Goal: Task Accomplishment & Management: Complete application form

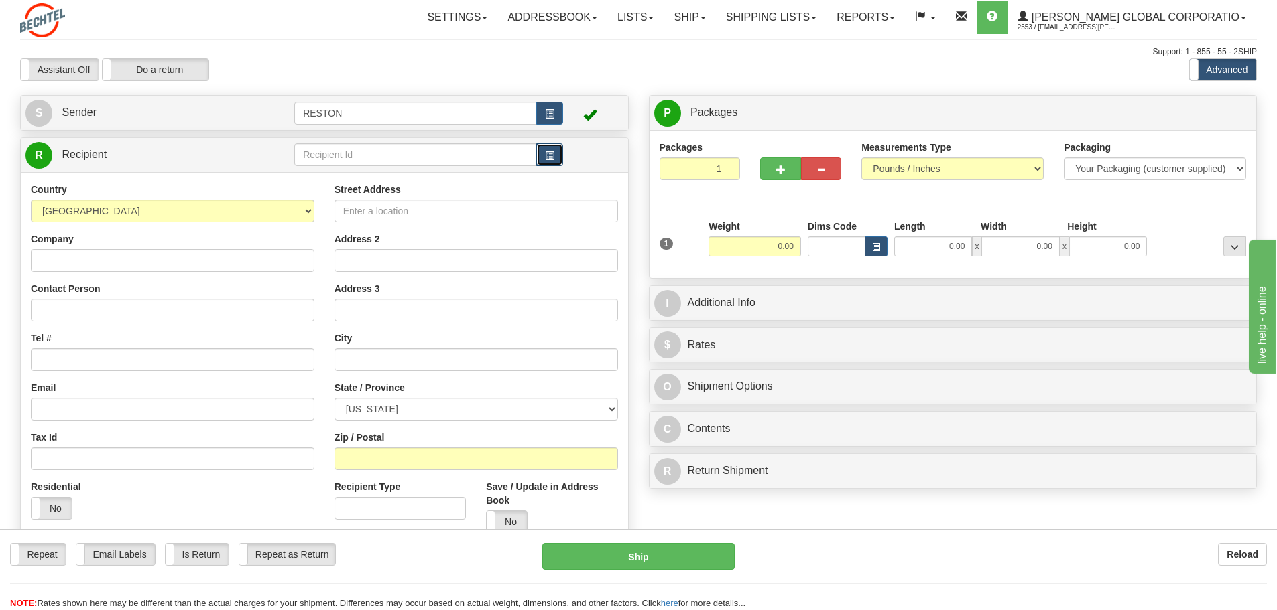
click at [552, 153] on span "button" at bounding box center [549, 155] width 9 height 9
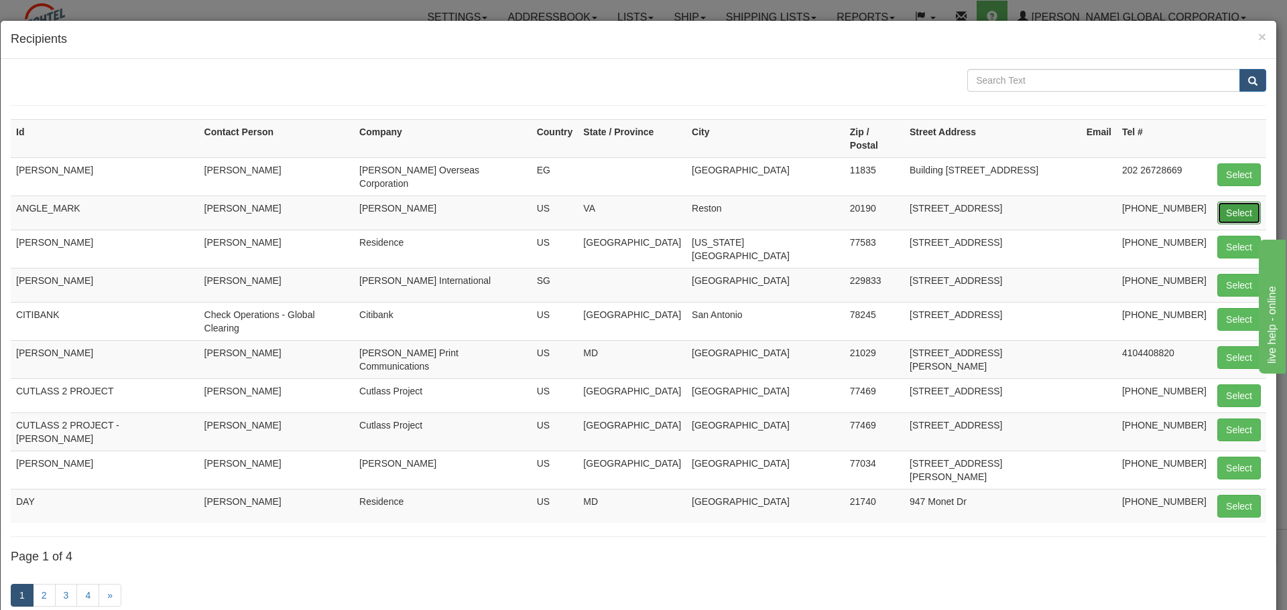
click at [1217, 202] on button "Select" at bounding box center [1239, 213] width 44 height 23
type input "ANGLE_MARK"
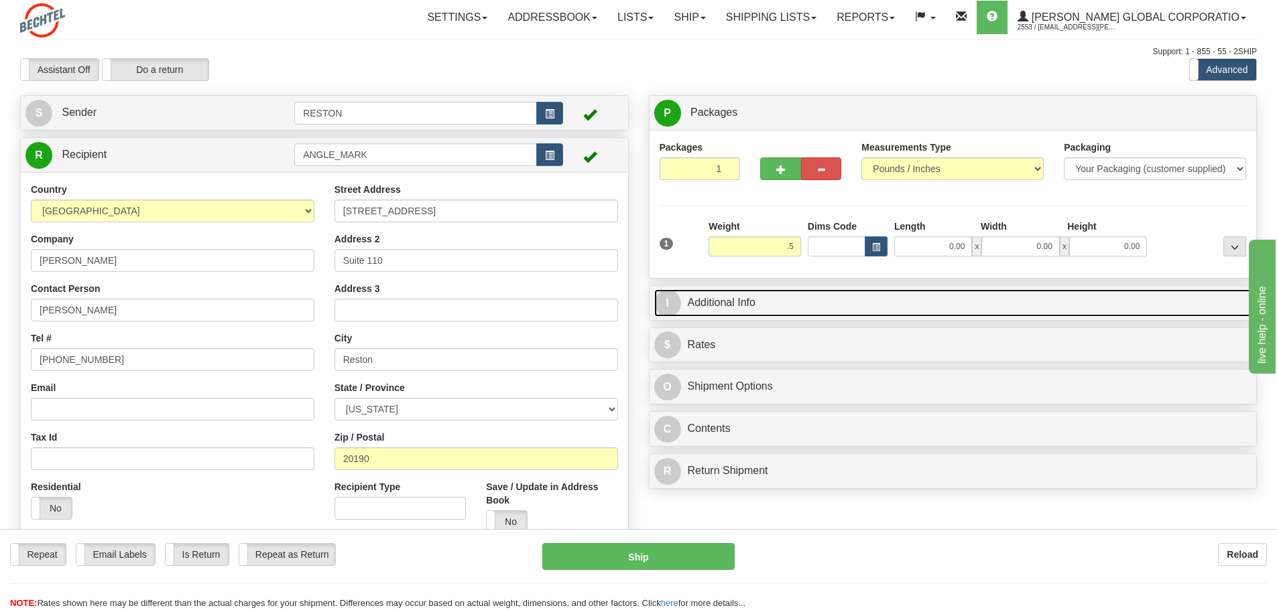
type input "0.50"
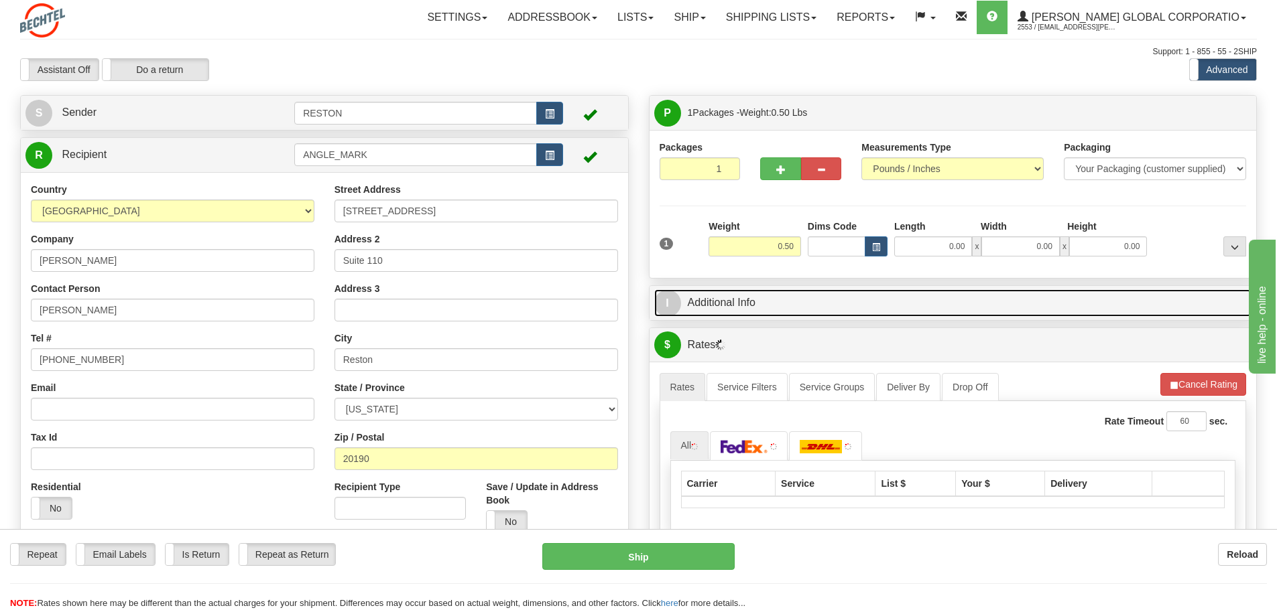
click at [747, 304] on link "I Additional Info" at bounding box center [953, 302] width 598 height 27
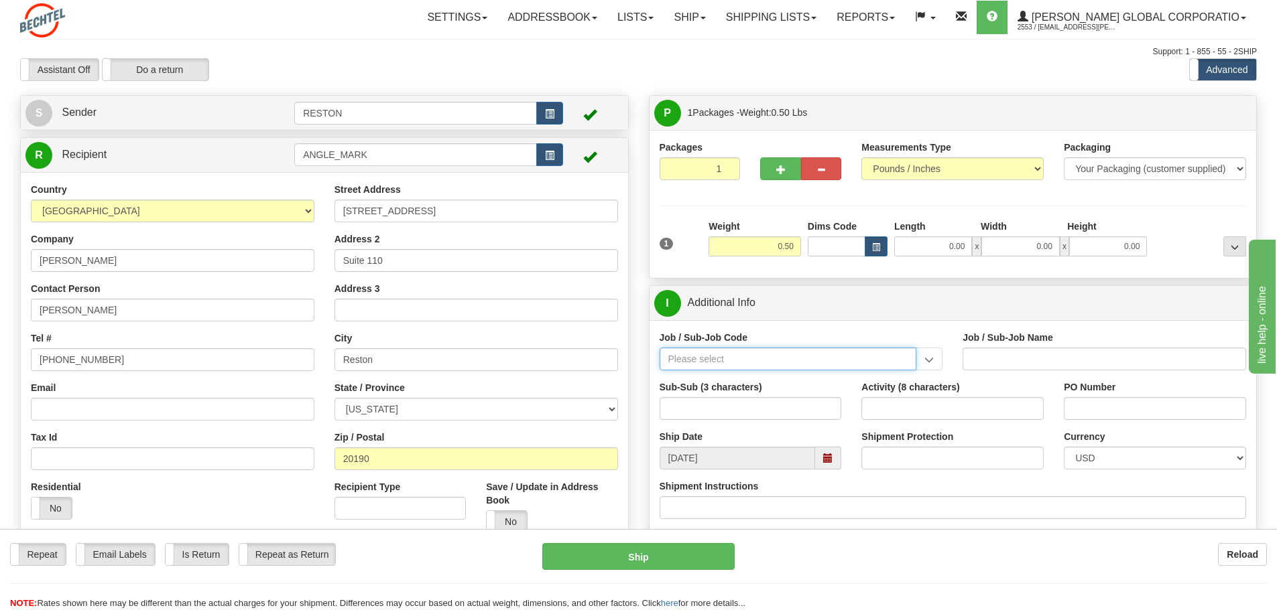
click at [801, 361] on input "Job / Sub-Job Code" at bounding box center [787, 359] width 257 height 23
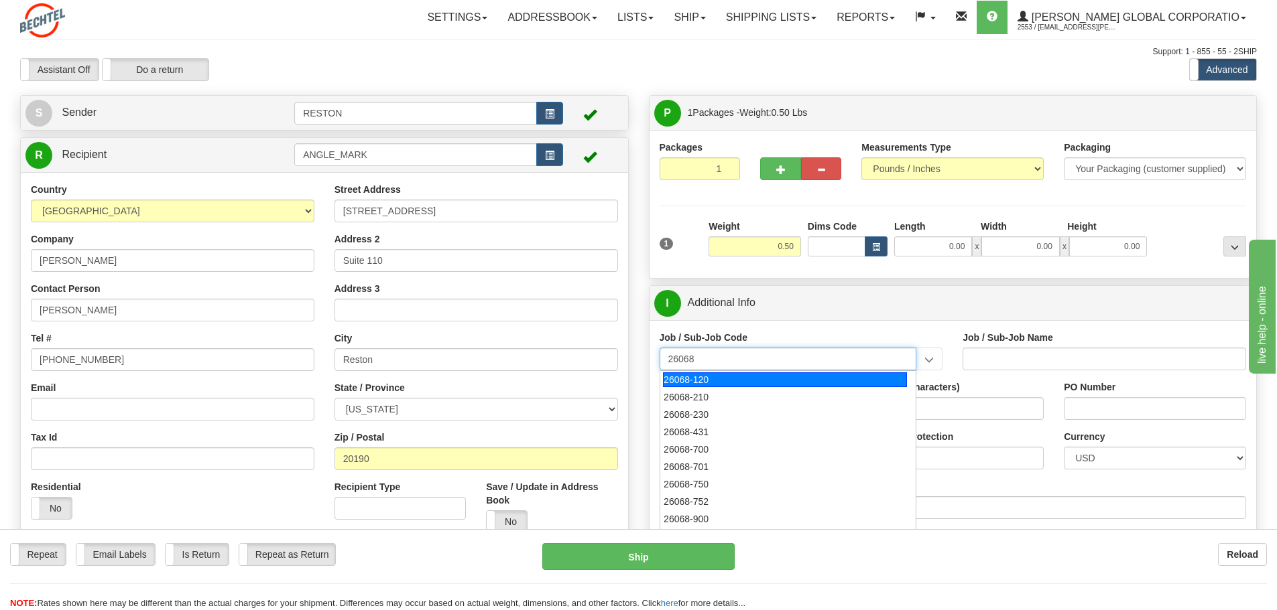
click at [780, 379] on div "26068-120" at bounding box center [785, 380] width 244 height 15
type input "26068-120"
type input "[GEOGRAPHIC_DATA] - RESTON OHO IN RESTO"
type input "26068-120"
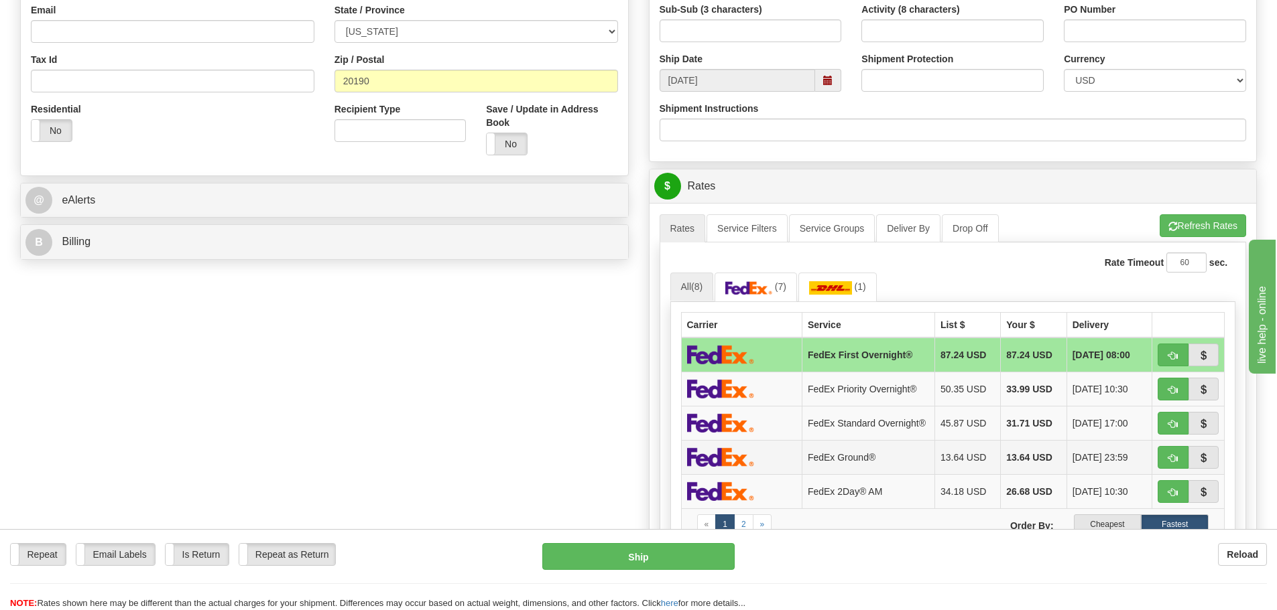
scroll to position [402, 0]
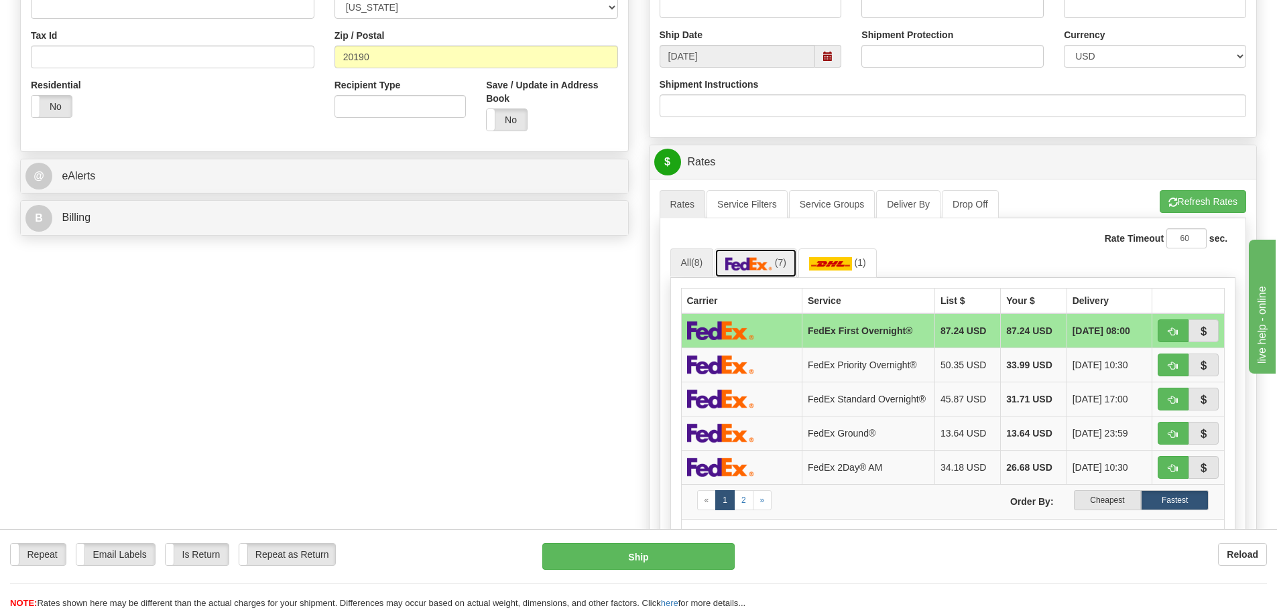
click at [765, 264] on img at bounding box center [748, 263] width 47 height 13
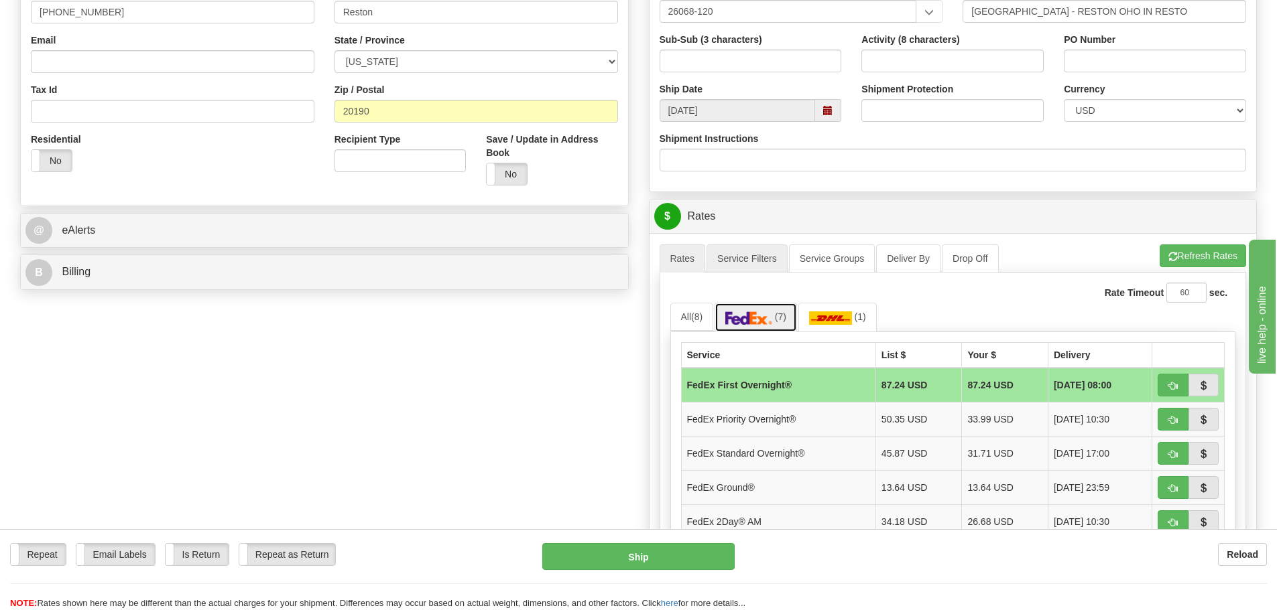
scroll to position [335, 0]
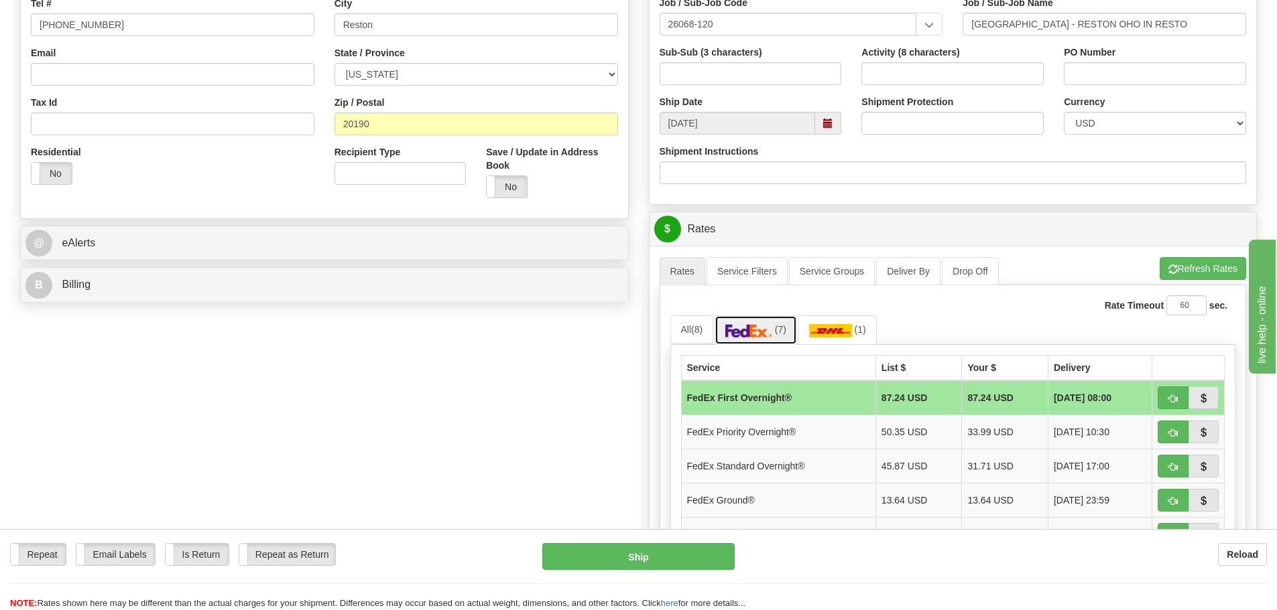
click at [824, 122] on span at bounding box center [827, 123] width 9 height 9
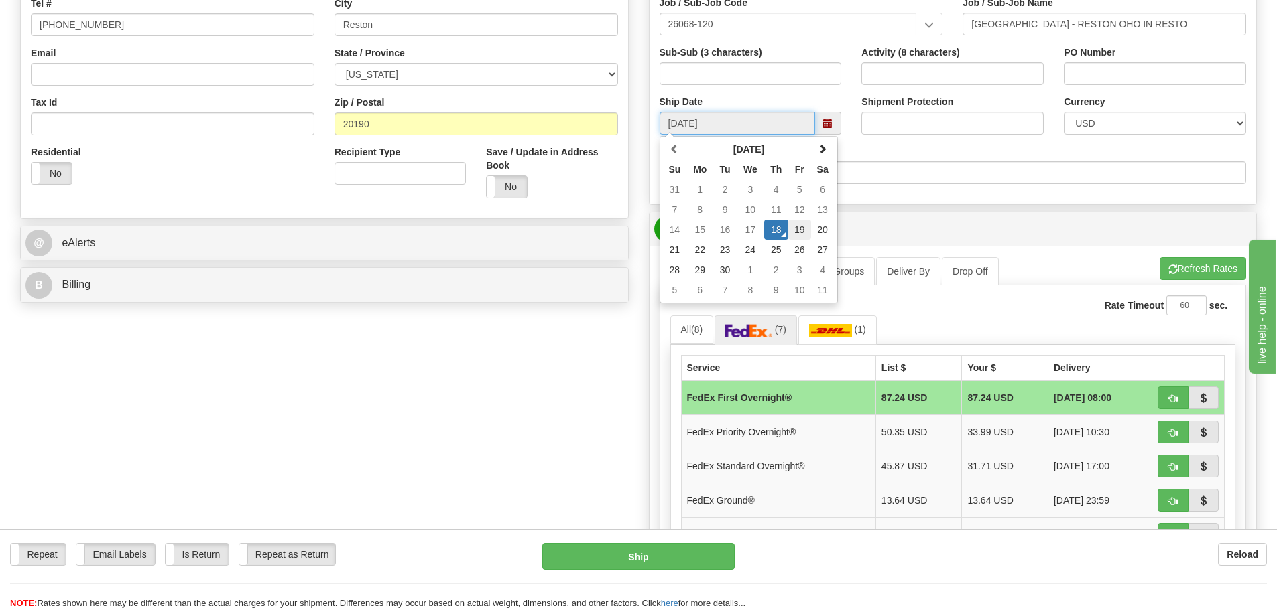
click at [798, 226] on td "19" at bounding box center [799, 230] width 23 height 20
type input "[DATE]"
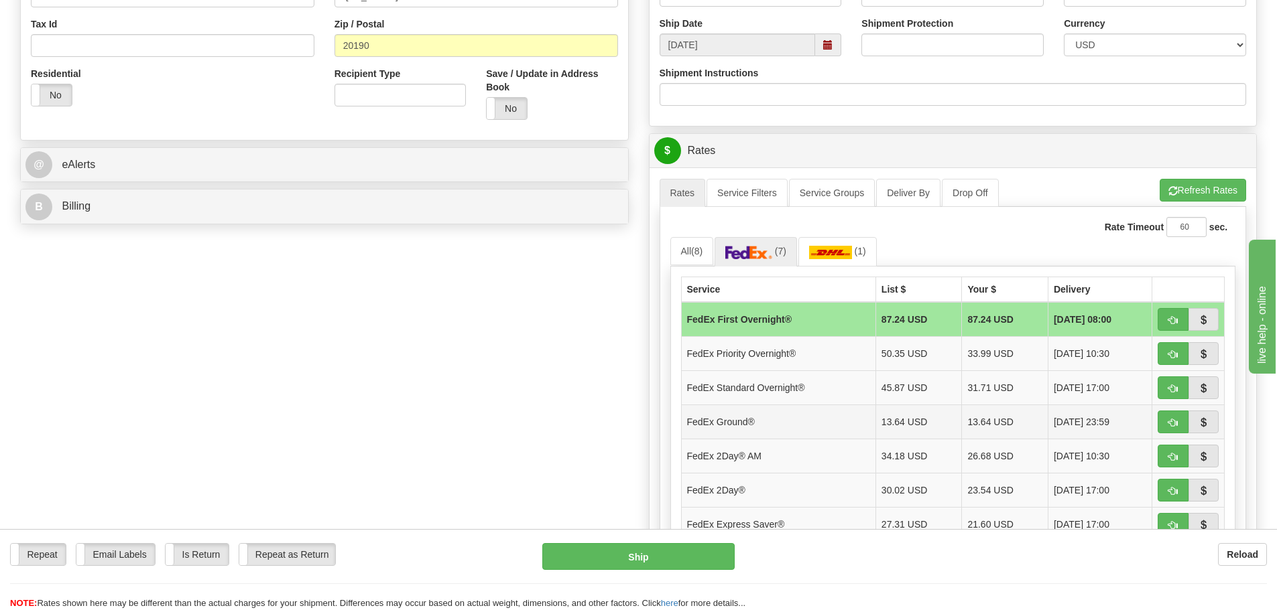
scroll to position [469, 0]
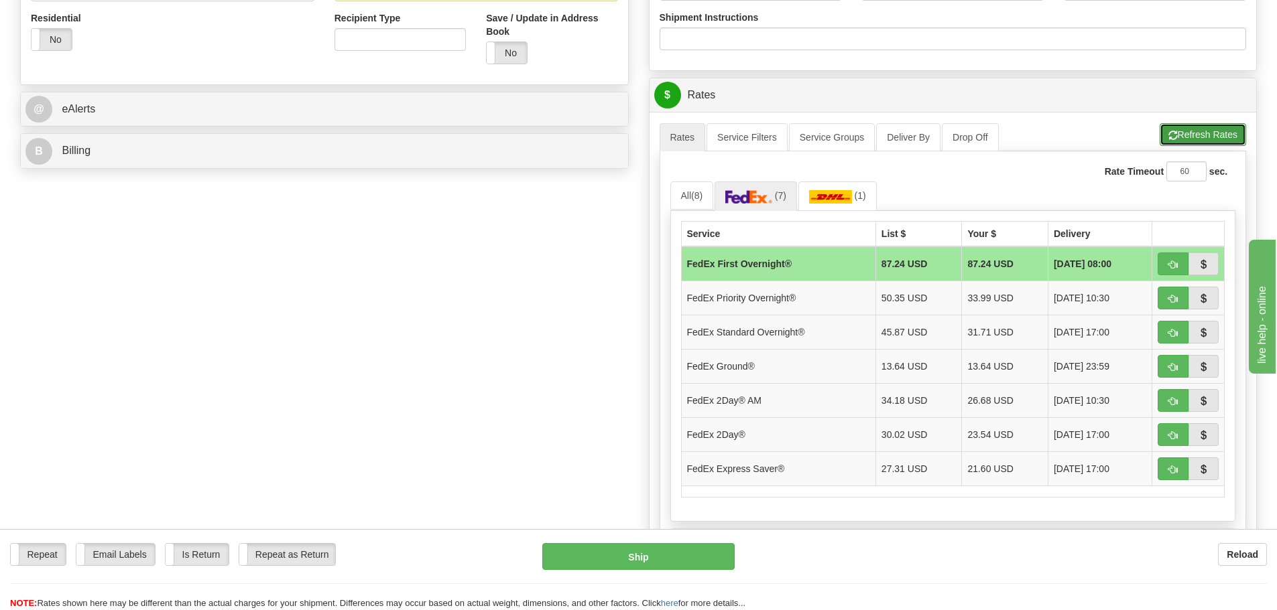
click at [1200, 138] on button "Refresh Rates" at bounding box center [1202, 134] width 86 height 23
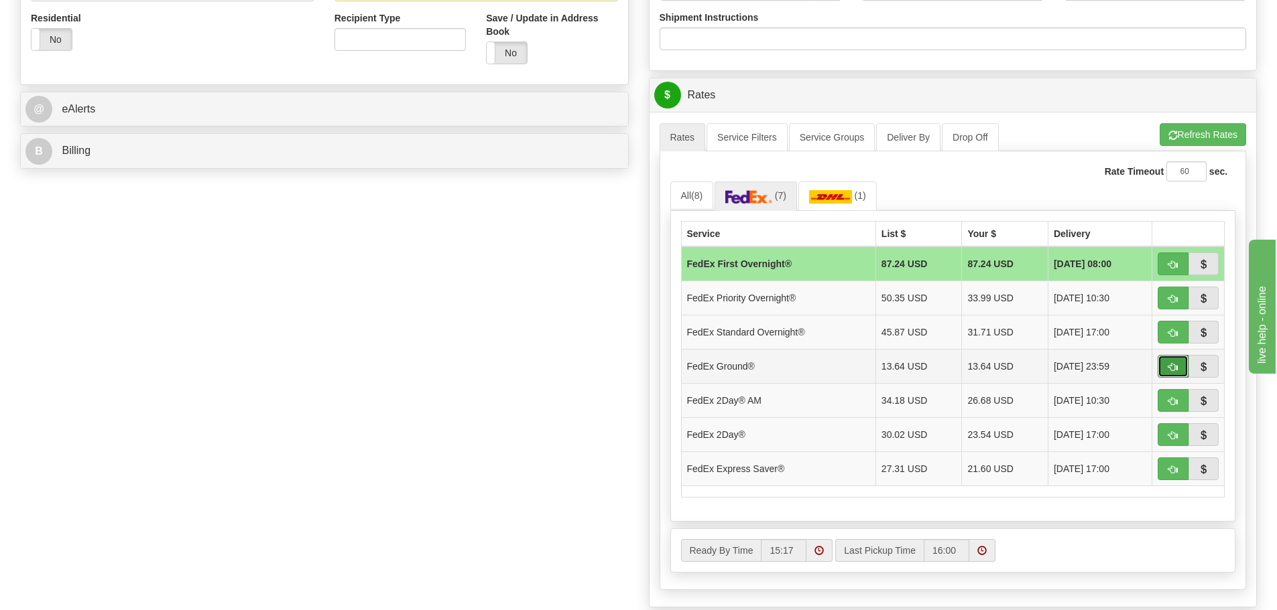
click at [1168, 369] on span "button" at bounding box center [1172, 367] width 9 height 9
type input "92"
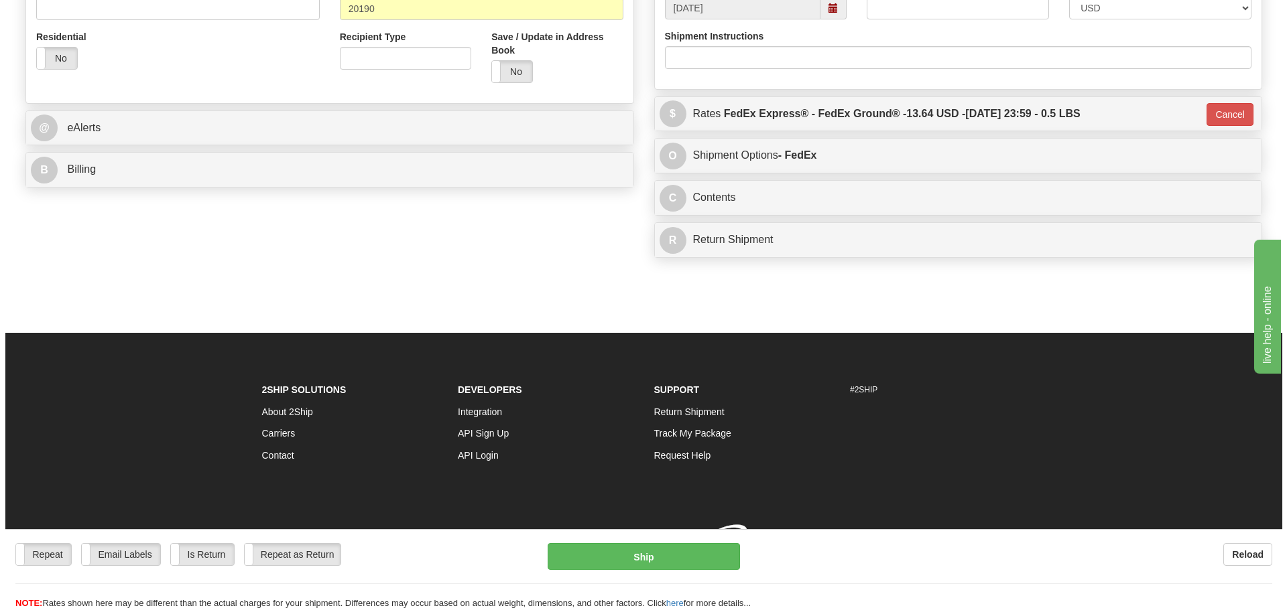
scroll to position [468, 0]
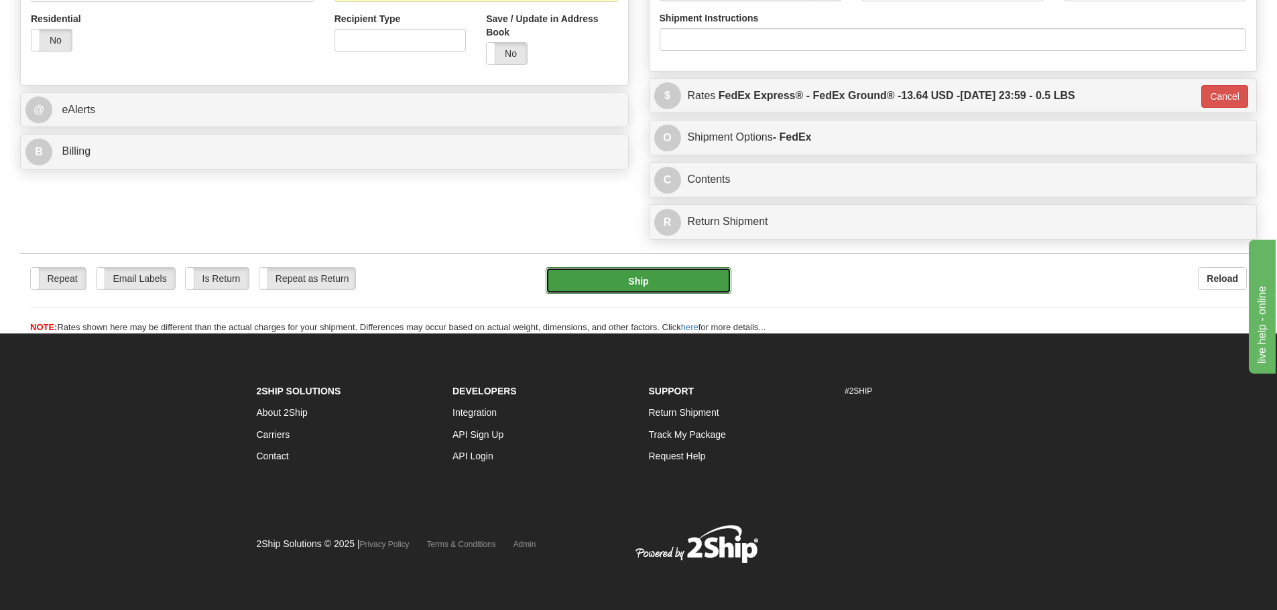
click at [655, 282] on button "Ship" at bounding box center [638, 280] width 186 height 27
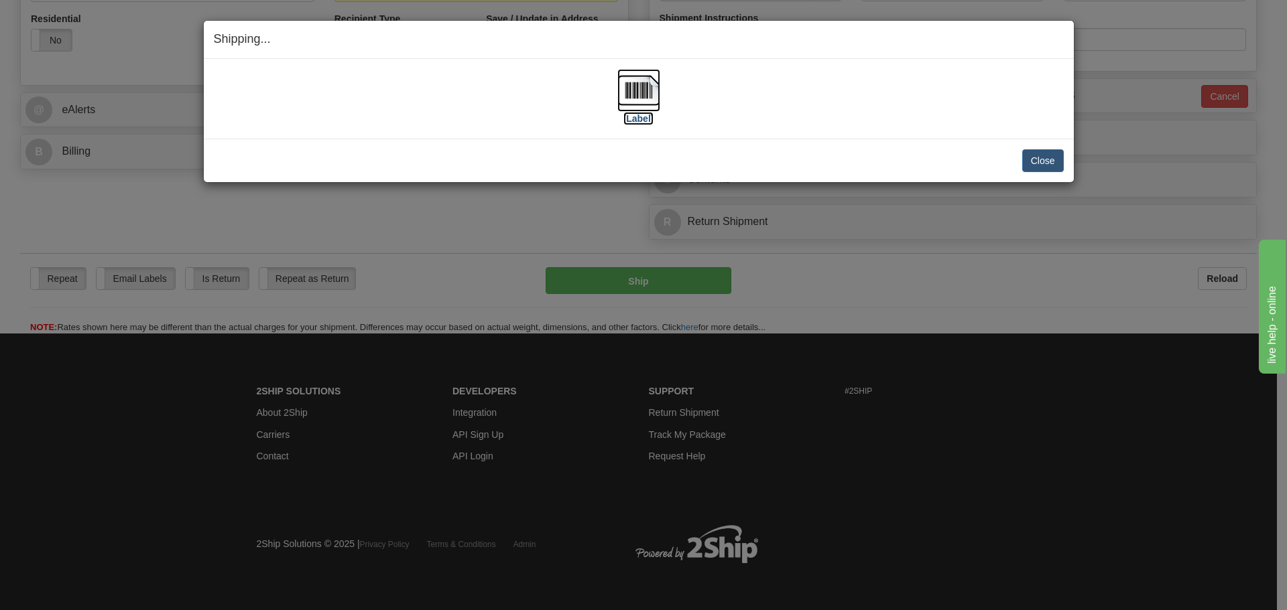
click at [639, 95] on img at bounding box center [638, 90] width 43 height 43
